Goal: Find contact information: Find contact information

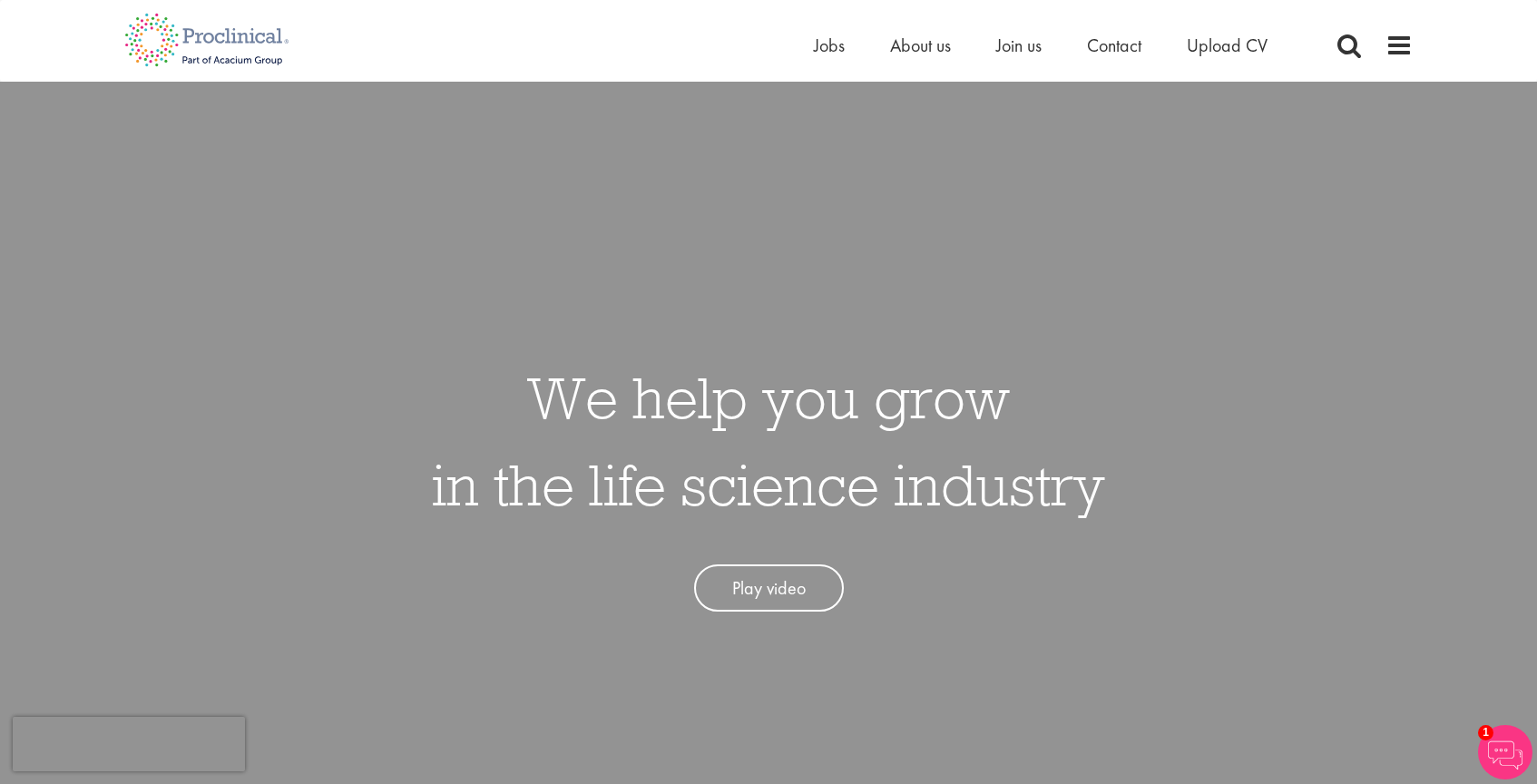
click at [1101, 57] on li "Contact" at bounding box center [1114, 45] width 54 height 27
click at [1104, 39] on span "Contact" at bounding box center [1114, 45] width 54 height 24
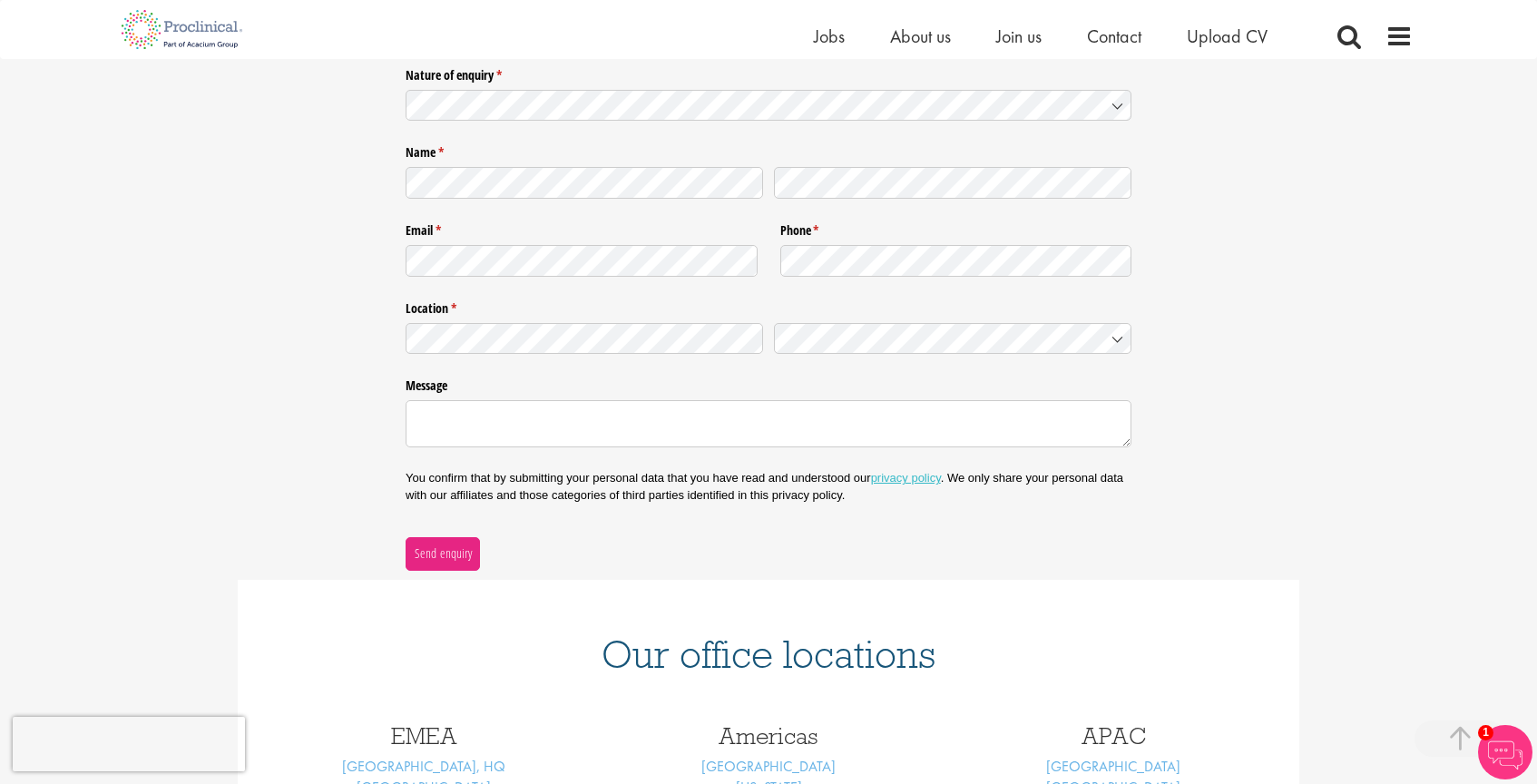
scroll to position [394, 0]
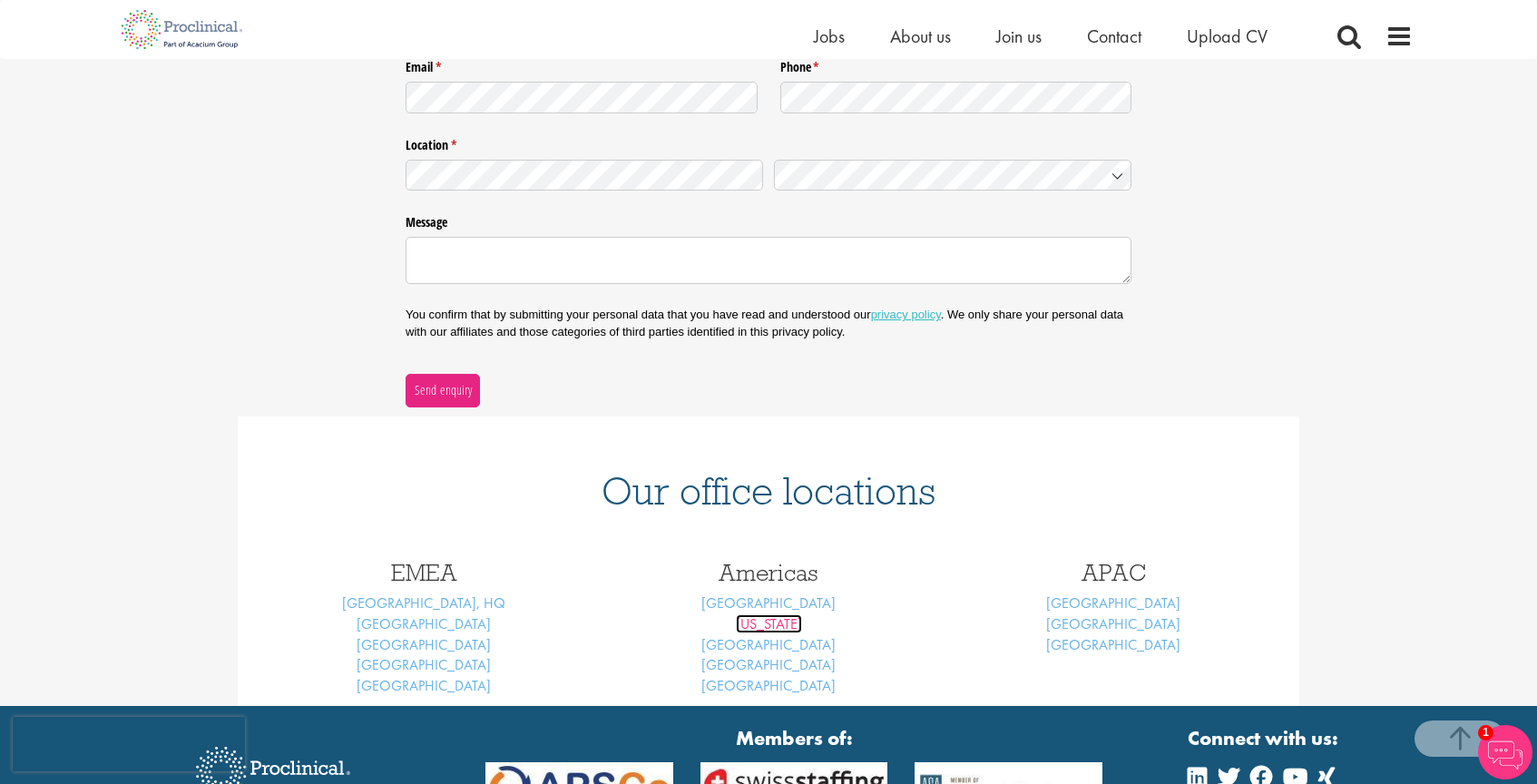
click at [780, 630] on link "[US_STATE]" at bounding box center [769, 624] width 66 height 19
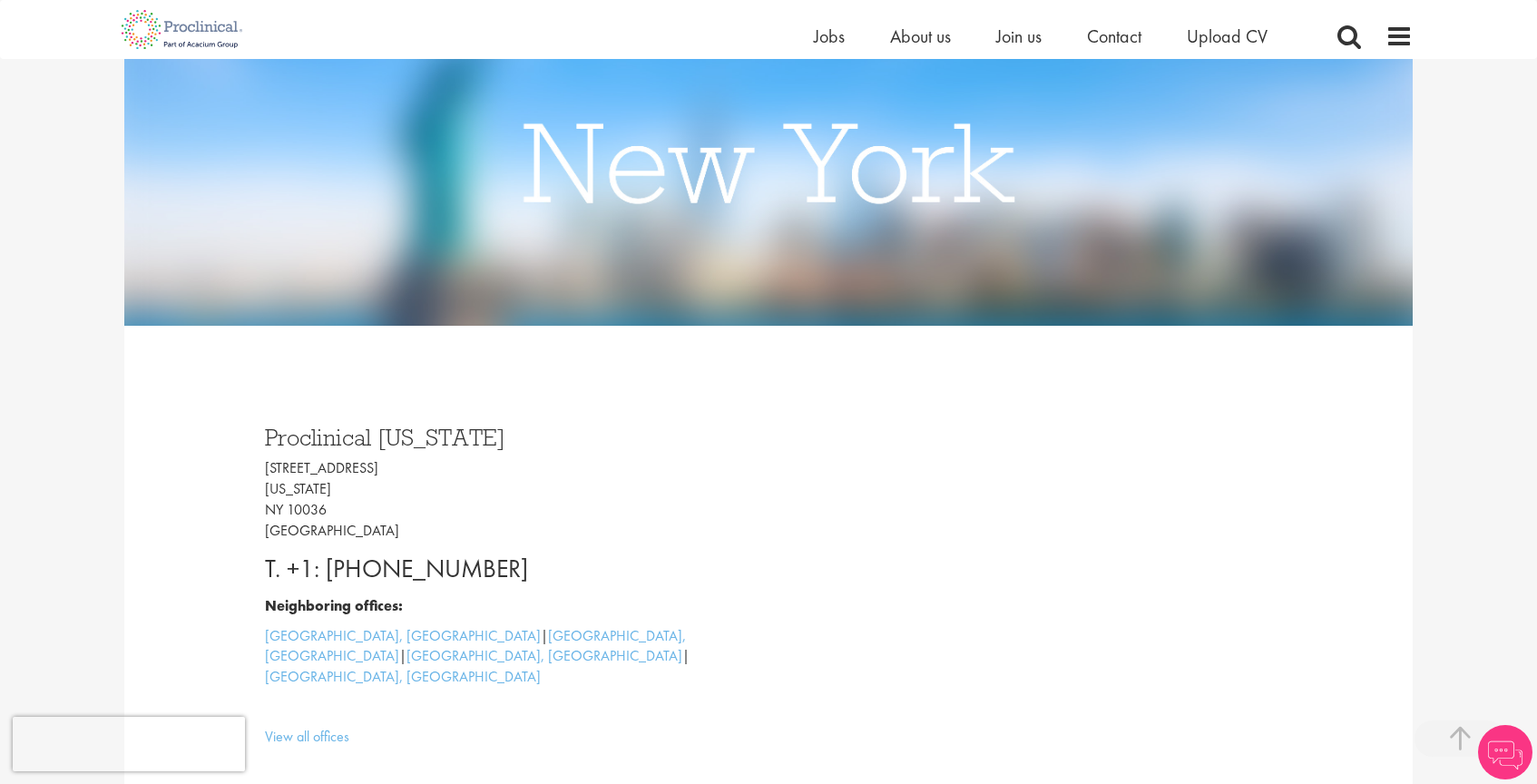
scroll to position [273, 0]
